Goal: Find specific page/section: Find specific page/section

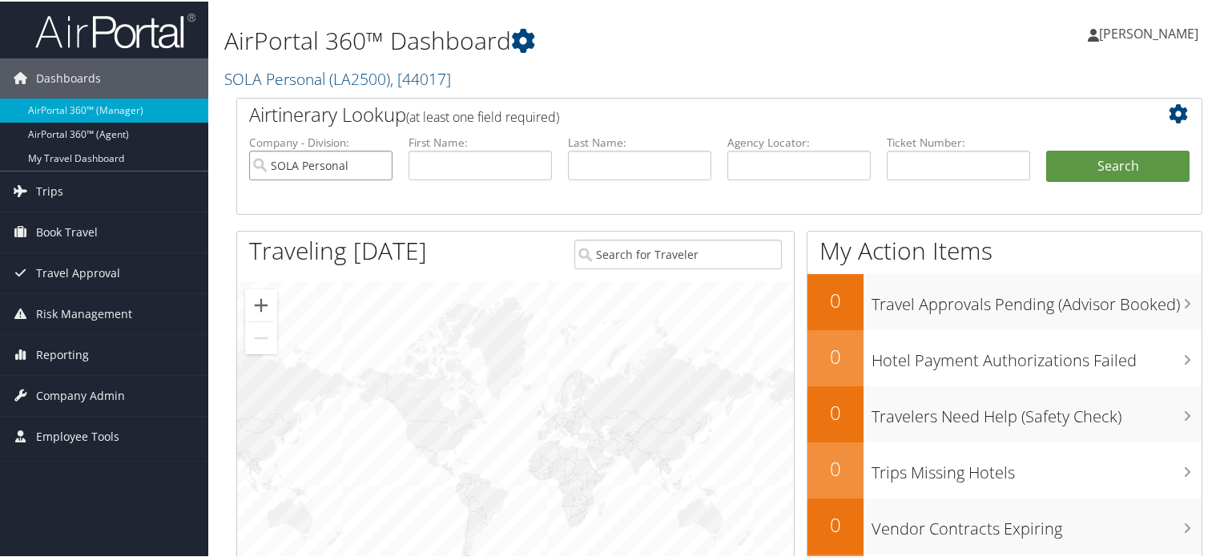
click at [381, 163] on input "SOLA Personal" at bounding box center [320, 164] width 143 height 30
click at [350, 79] on span "( LA2500 )" at bounding box center [359, 78] width 61 height 22
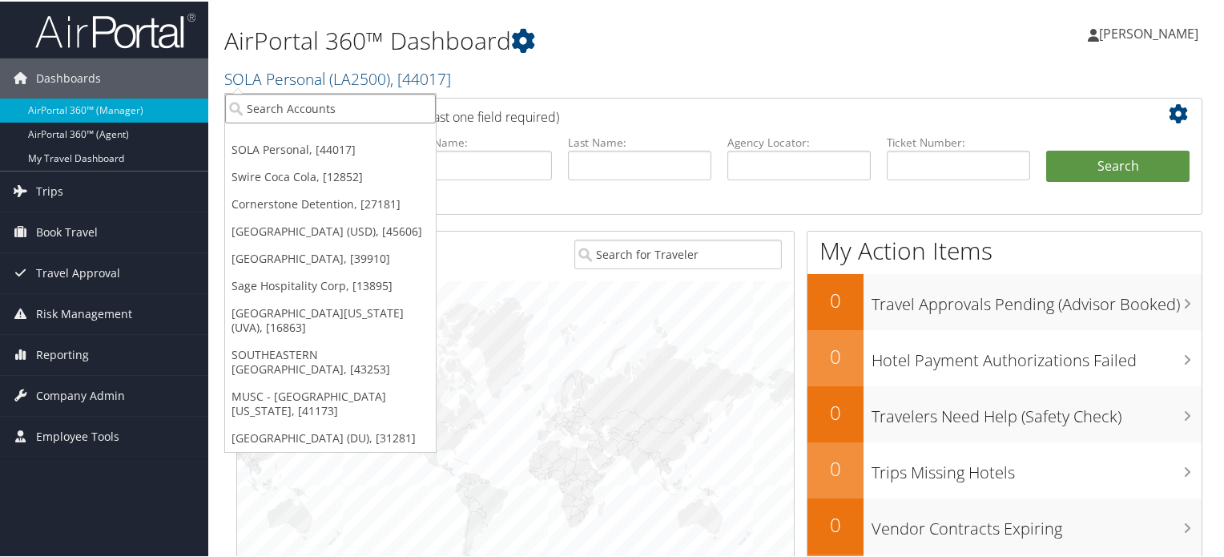
click at [325, 107] on input "search" at bounding box center [330, 107] width 211 height 30
type input "[PERSON_NAME]"
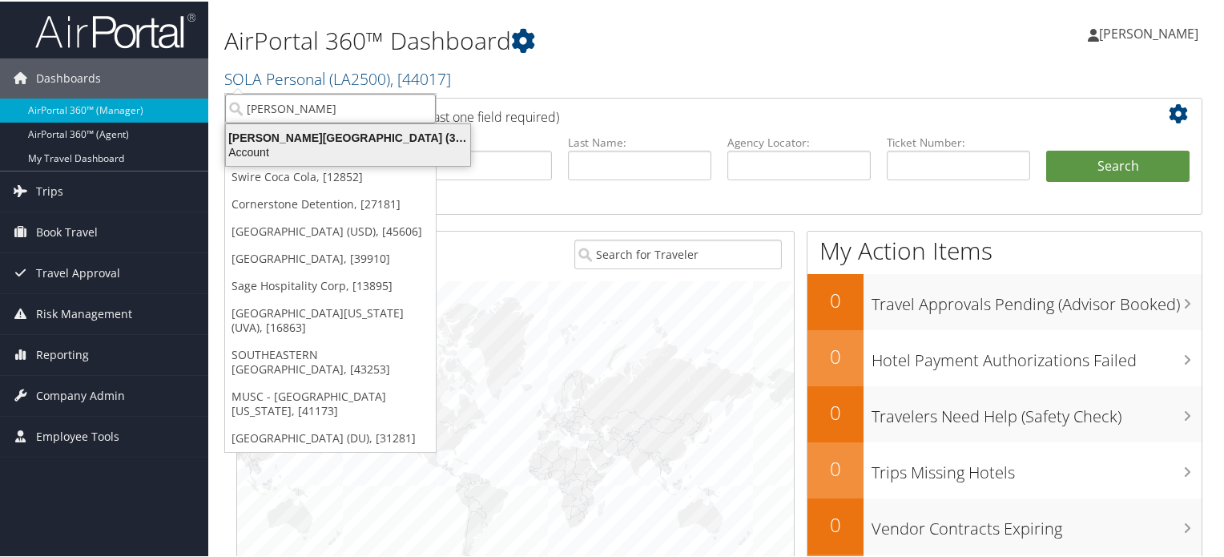
click at [348, 131] on div "[PERSON_NAME][GEOGRAPHIC_DATA] (301685), [26705]" at bounding box center [348, 136] width 264 height 14
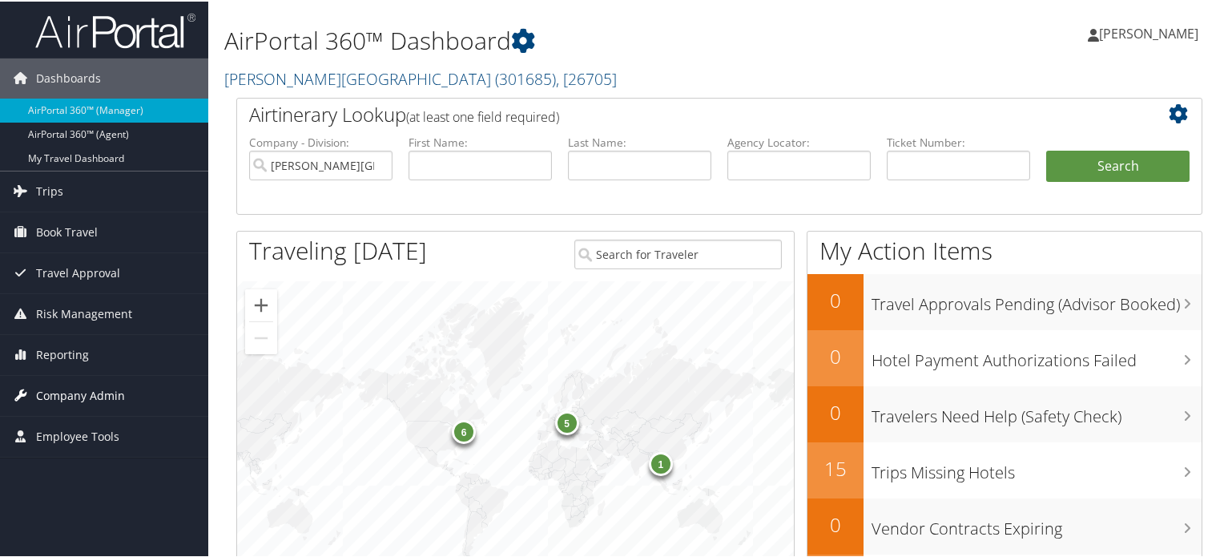
click at [83, 387] on span "Company Admin" at bounding box center [80, 394] width 89 height 40
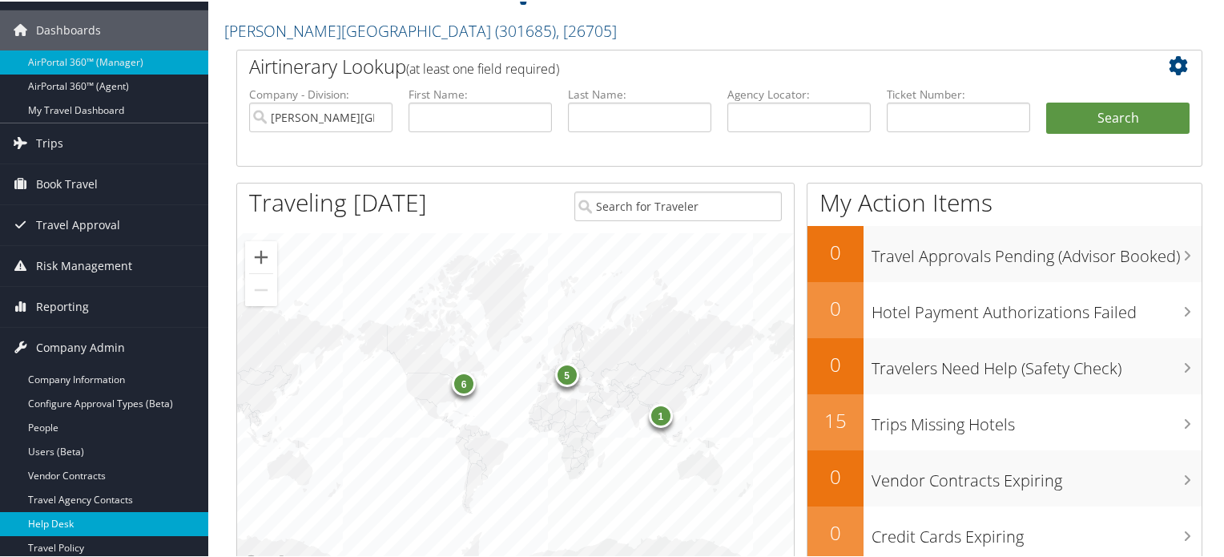
scroll to position [240, 0]
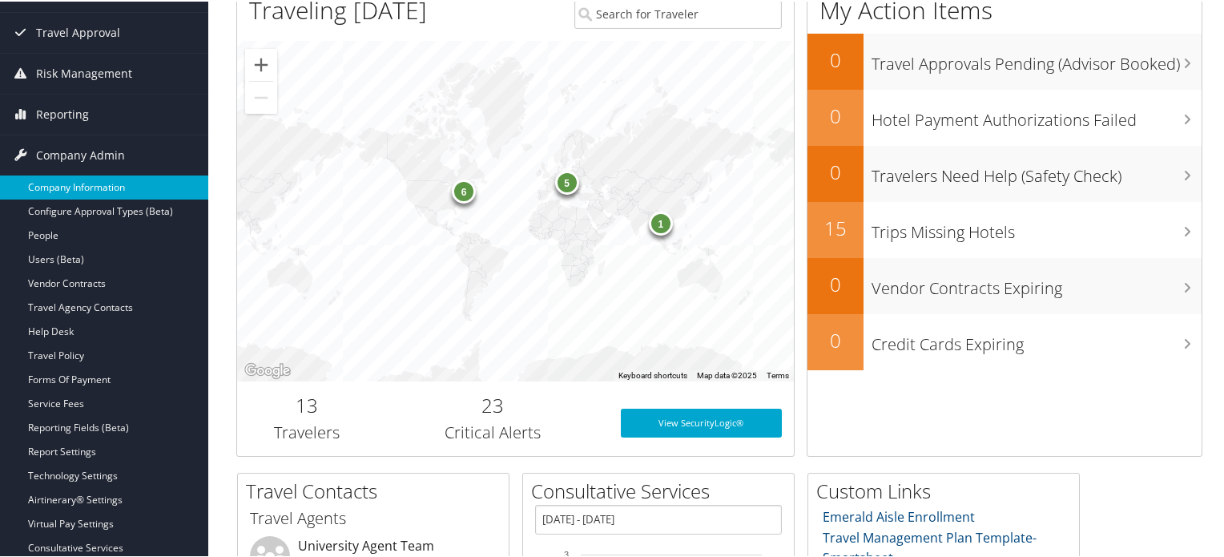
click at [105, 180] on link "Company Information" at bounding box center [104, 186] width 208 height 24
